Goal: Check status: Check status

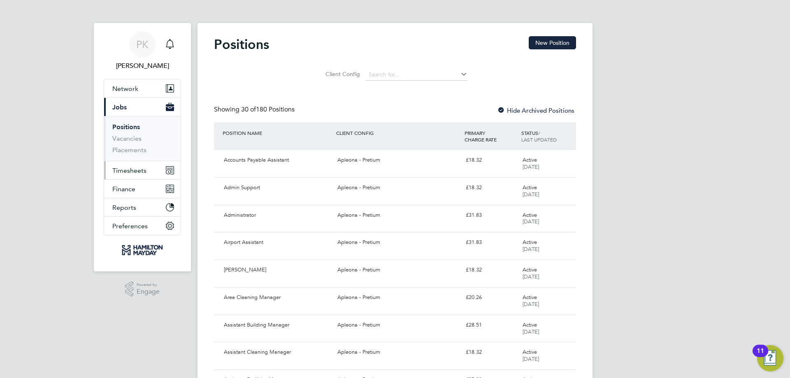
click at [132, 172] on span "Timesheets" at bounding box center [129, 171] width 34 height 8
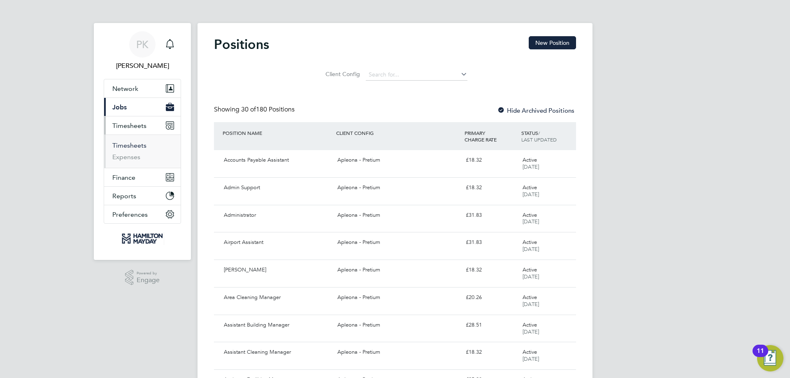
click at [133, 146] on link "Timesheets" at bounding box center [129, 146] width 34 height 8
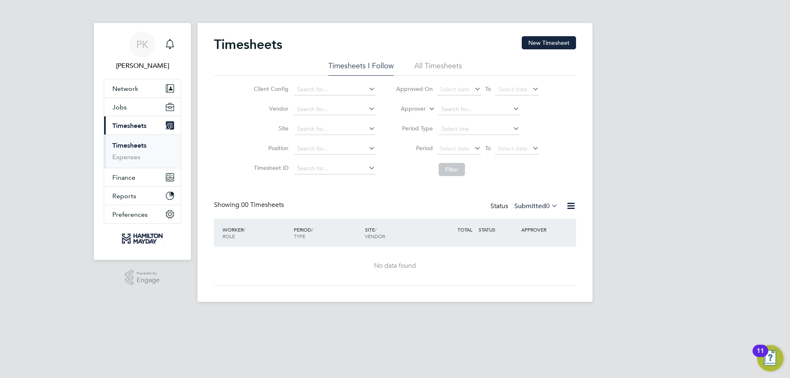
click at [434, 63] on li "All Timesheets" at bounding box center [438, 68] width 48 height 15
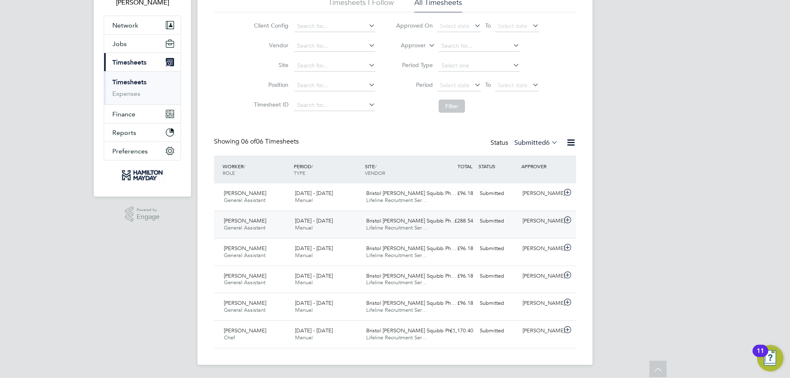
scroll to position [22, 0]
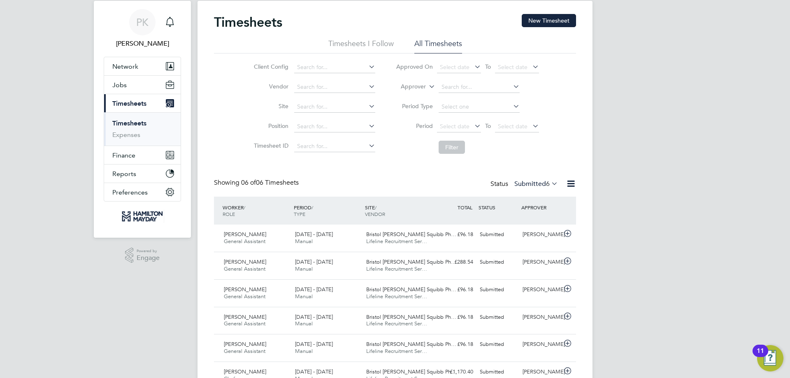
drag, startPoint x: 534, startPoint y: 189, endPoint x: 531, endPoint y: 186, distance: 4.4
click at [532, 187] on div "Status Submitted 6" at bounding box center [524, 185] width 69 height 12
click at [532, 186] on label "Submitted 6" at bounding box center [536, 184] width 44 height 8
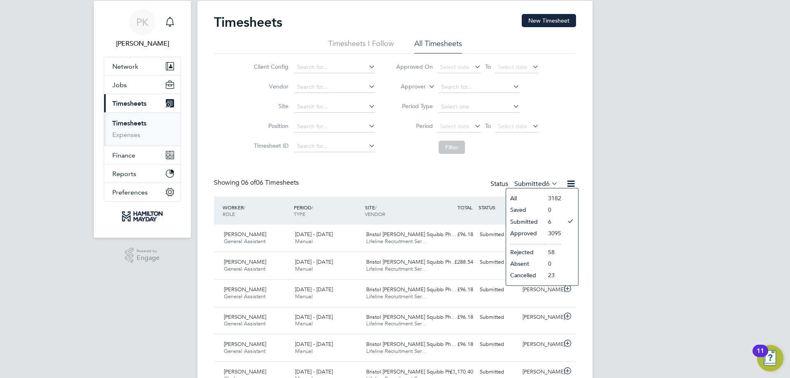
click at [534, 235] on li "Approved" at bounding box center [525, 234] width 38 height 12
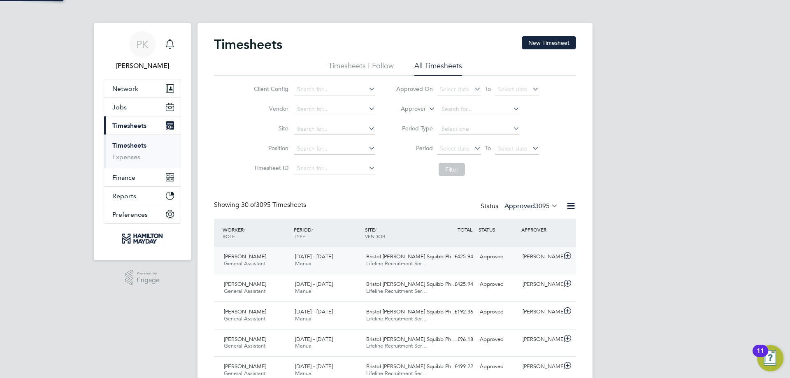
scroll to position [21, 72]
click at [343, 263] on div "16 - 22 Aug 2025 Manual" at bounding box center [327, 260] width 71 height 21
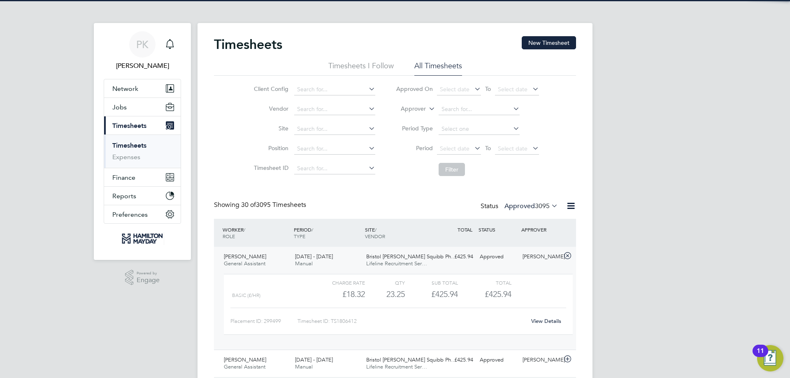
click at [401, 263] on span "Lifeline Recruitment Ser…" at bounding box center [396, 263] width 61 height 7
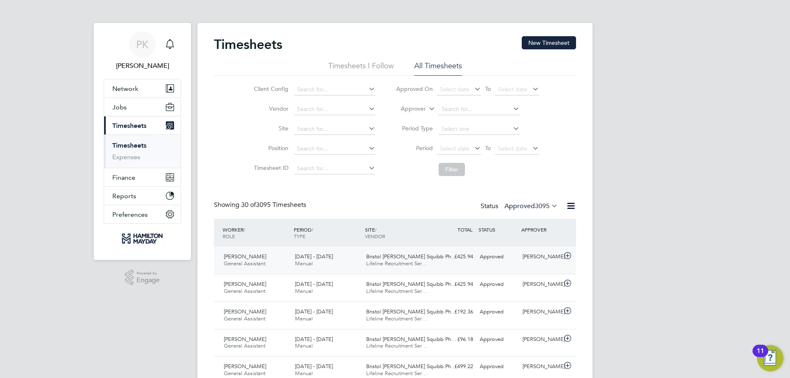
click at [409, 263] on span "Lifeline Recruitment Ser…" at bounding box center [396, 263] width 61 height 7
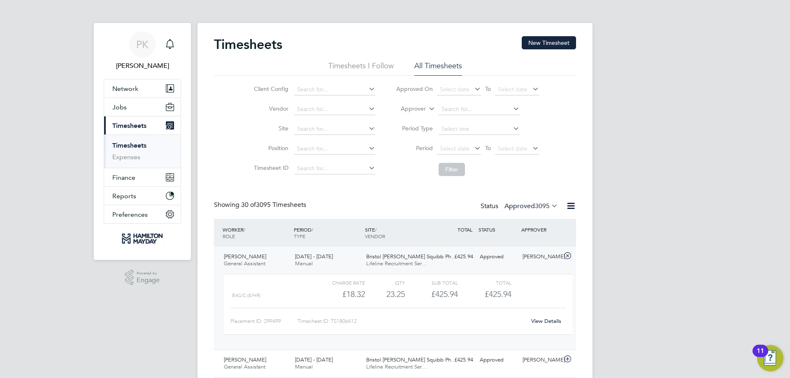
click at [547, 324] on link "View Details" at bounding box center [546, 321] width 30 height 7
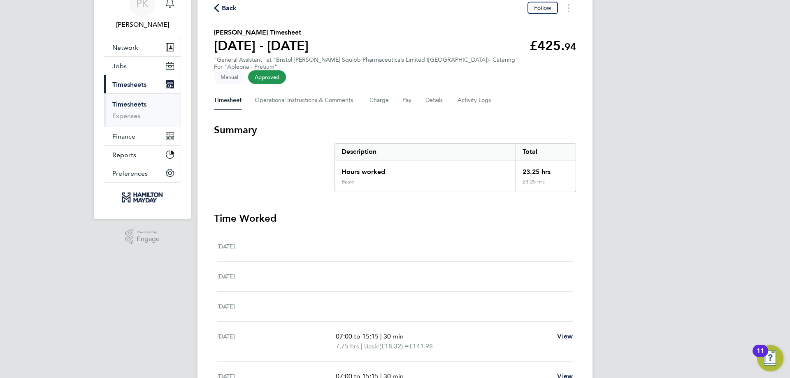
scroll to position [82, 0]
